Goal: Use online tool/utility

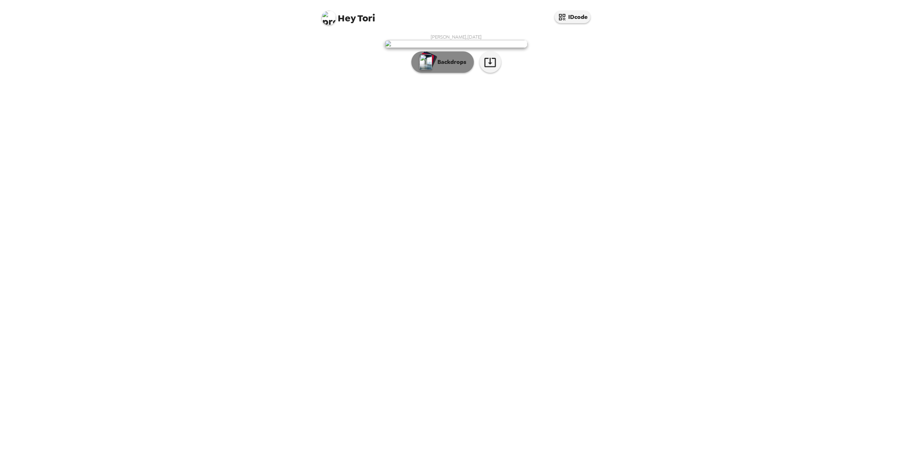
click at [446, 73] on button "Backdrops" at bounding box center [442, 61] width 63 height 21
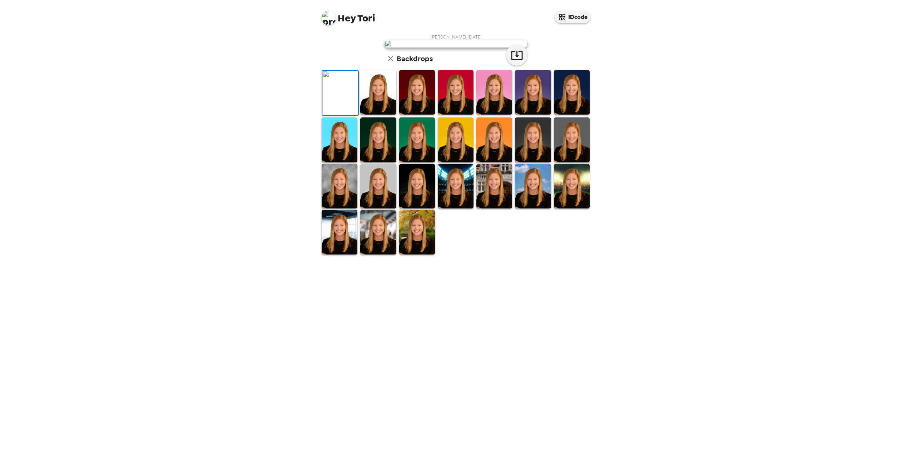
click at [377, 115] on img at bounding box center [378, 92] width 36 height 45
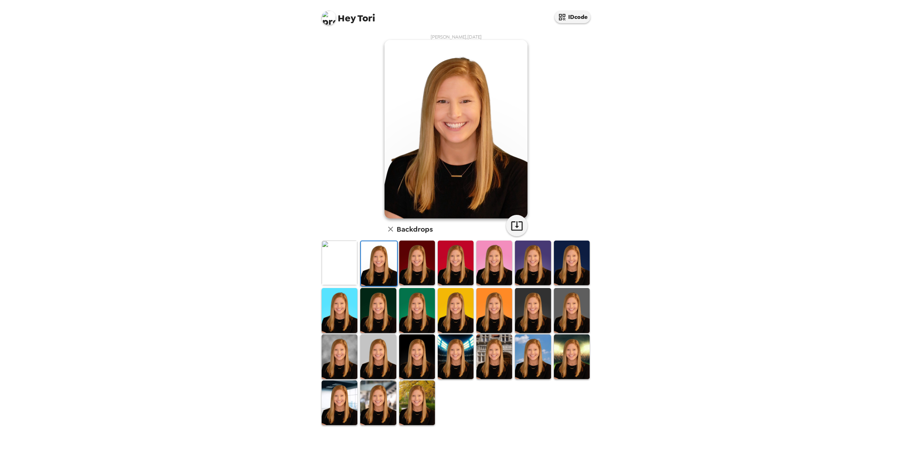
click at [352, 353] on img at bounding box center [340, 357] width 36 height 45
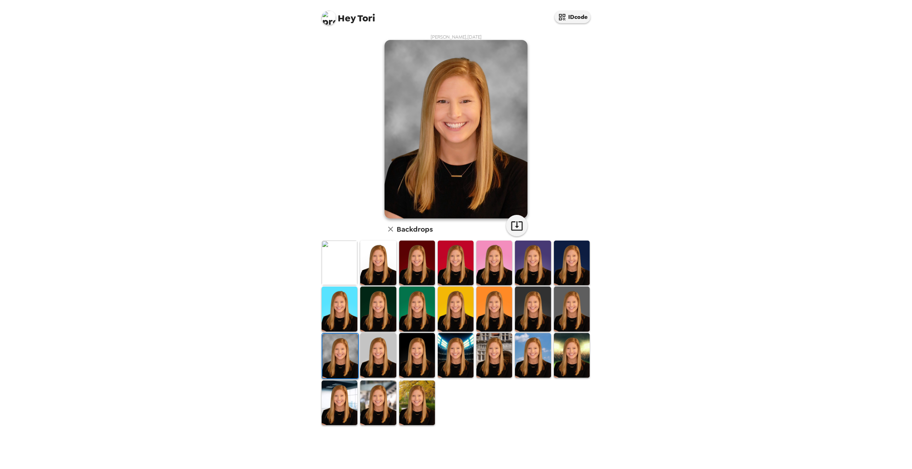
click at [415, 353] on img at bounding box center [417, 355] width 36 height 45
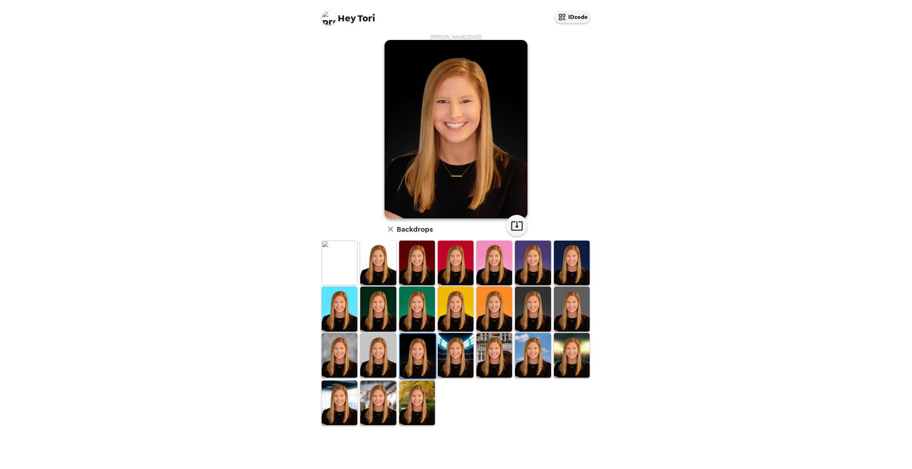
click at [449, 353] on img at bounding box center [456, 355] width 36 height 45
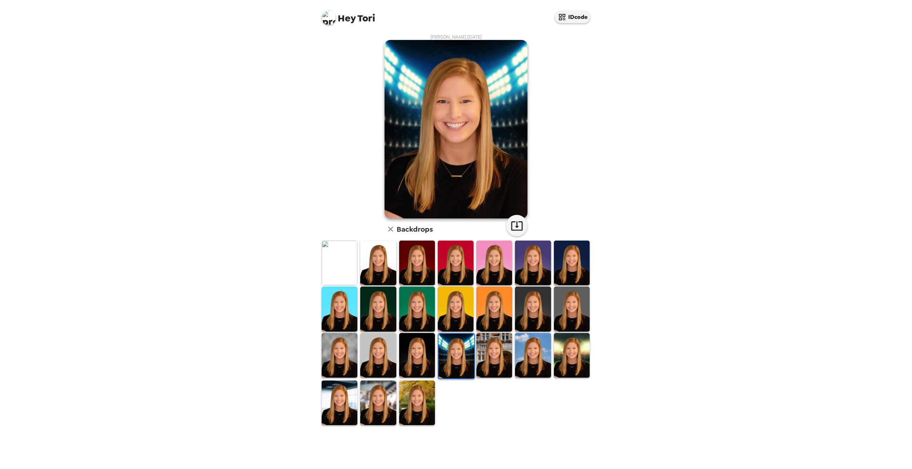
click at [493, 350] on img at bounding box center [494, 355] width 36 height 45
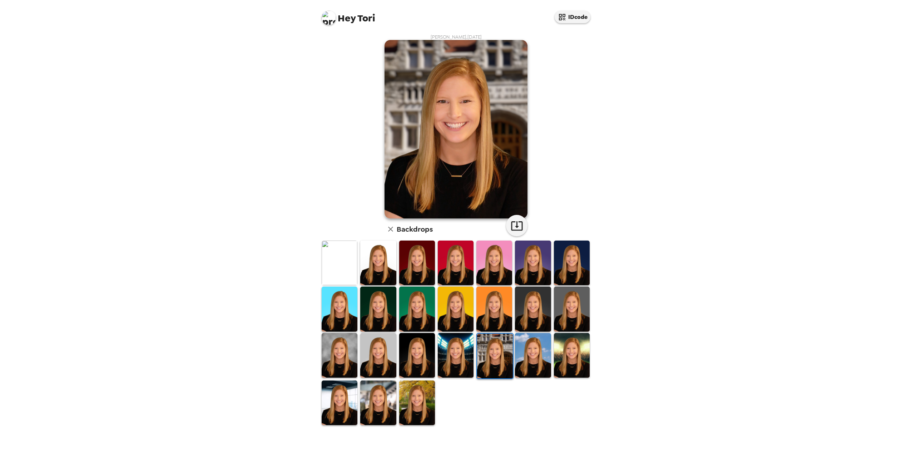
click at [535, 357] on img at bounding box center [533, 355] width 36 height 45
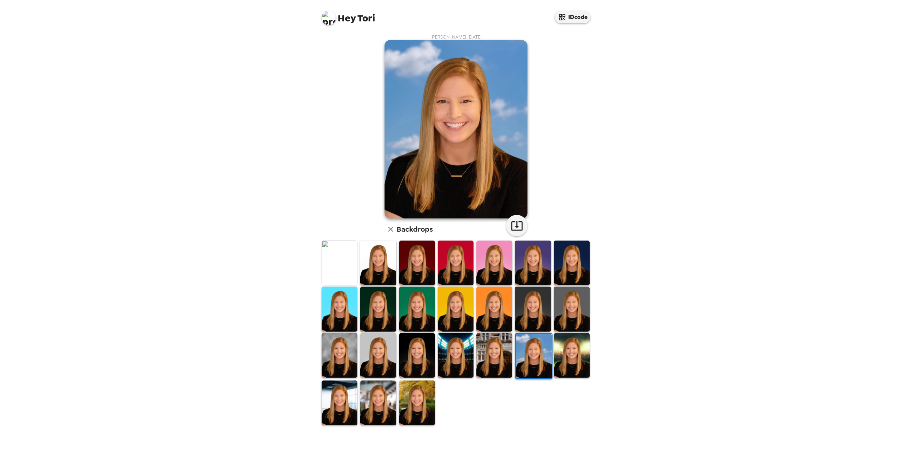
click at [568, 358] on img at bounding box center [572, 355] width 36 height 45
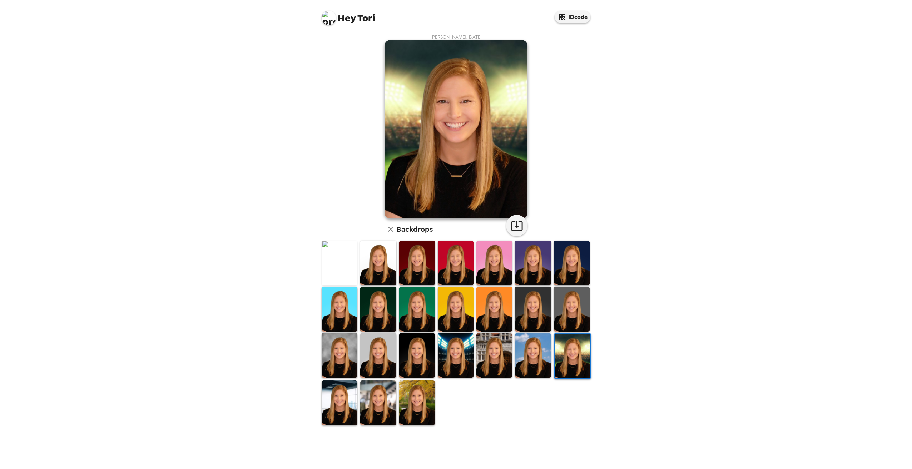
click at [342, 397] on img at bounding box center [340, 403] width 36 height 45
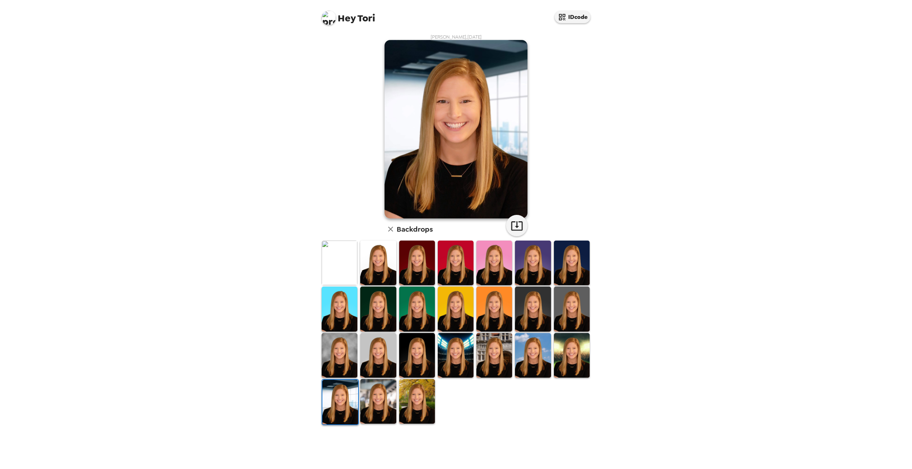
click at [375, 412] on img at bounding box center [378, 401] width 36 height 45
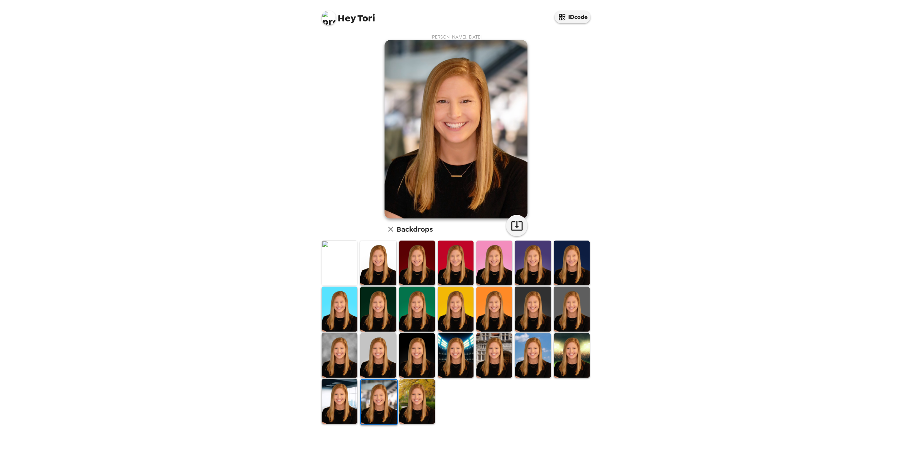
click at [412, 407] on img at bounding box center [417, 401] width 36 height 45
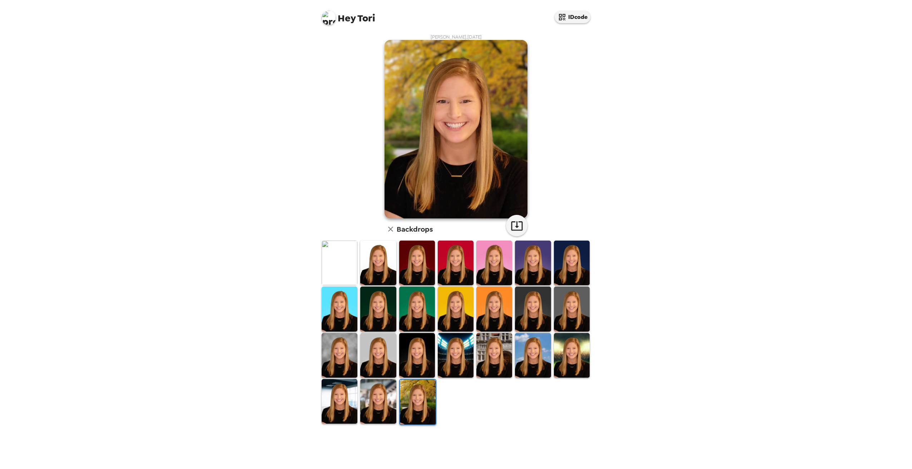
click at [384, 403] on img at bounding box center [378, 401] width 36 height 45
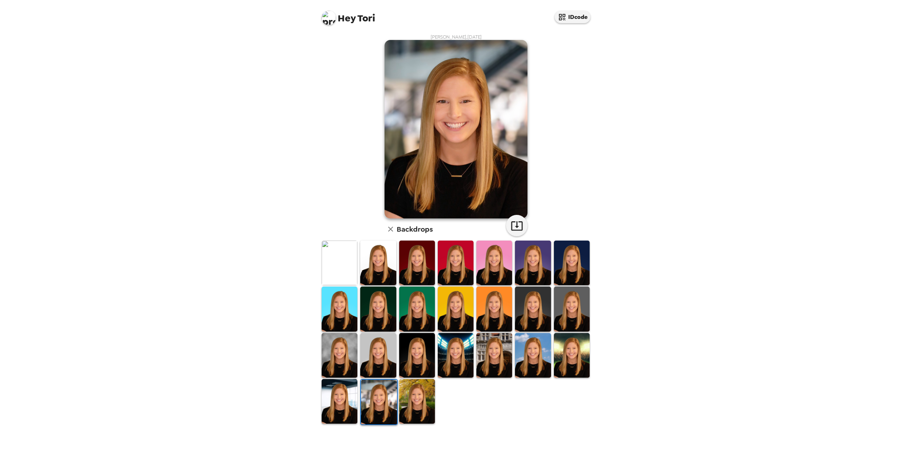
click at [454, 108] on img at bounding box center [455, 129] width 143 height 179
